Goal: Information Seeking & Learning: Learn about a topic

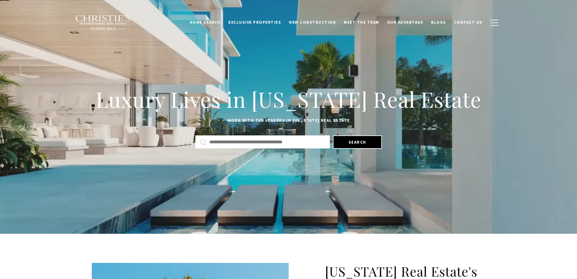
click at [216, 23] on link "Home Search" at bounding box center [205, 23] width 39 height 12
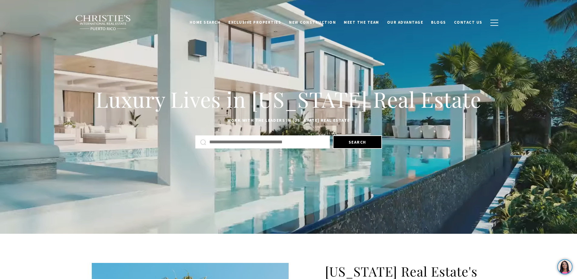
click at [216, 23] on link "Home Search" at bounding box center [205, 23] width 39 height 12
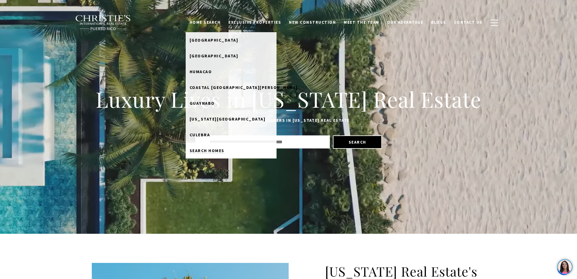
click at [225, 150] on span "Search Homes" at bounding box center [207, 150] width 35 height 5
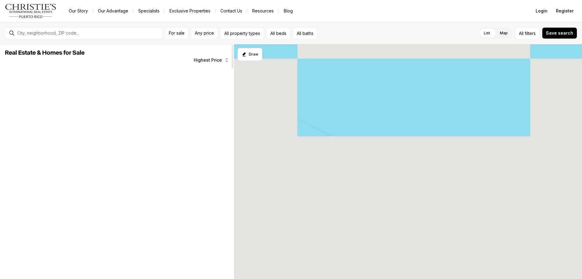
click at [225, 59] on icon "button" at bounding box center [226, 60] width 5 height 5
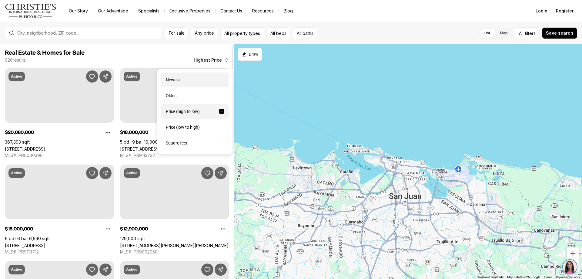
click at [172, 78] on div "Newest" at bounding box center [195, 79] width 68 height 15
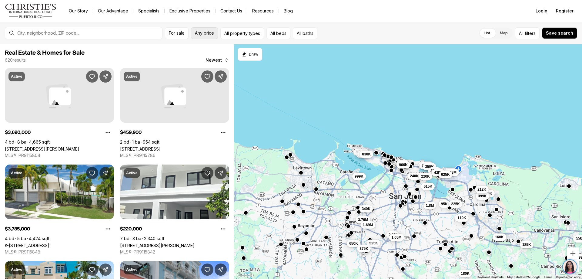
click at [213, 33] on span "Any price" at bounding box center [204, 33] width 19 height 5
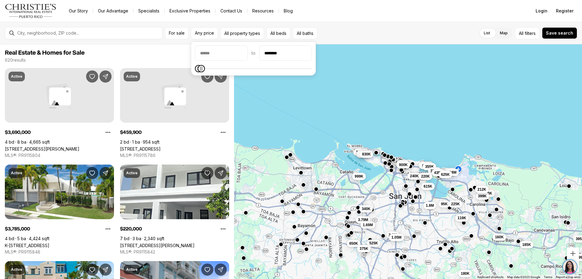
type input "********"
click at [198, 70] on span "Maximum" at bounding box center [201, 68] width 7 height 7
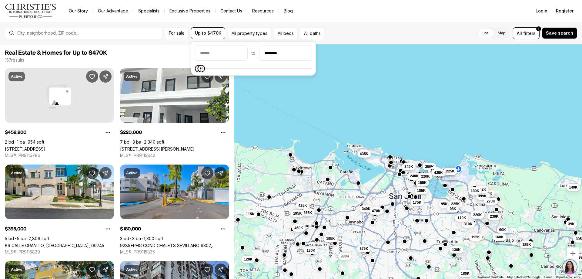
click at [338, 137] on div "250K 449K 399K 95K 225K 270K 220K 98K 175K 239K 310K 119K 39K 90K 180K 160K 70K…" at bounding box center [408, 161] width 348 height 235
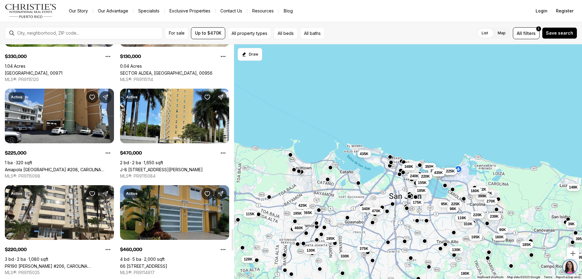
scroll to position [2103, 0]
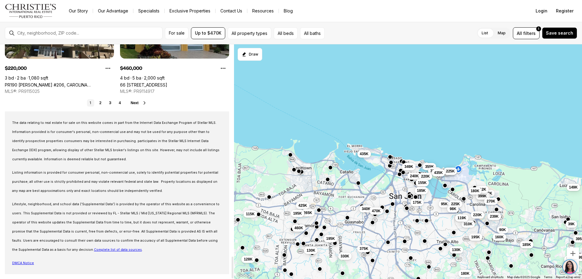
drag, startPoint x: 232, startPoint y: 51, endPoint x: 214, endPoint y: 251, distance: 200.6
click at [232, 259] on div at bounding box center [233, 267] width 2 height 22
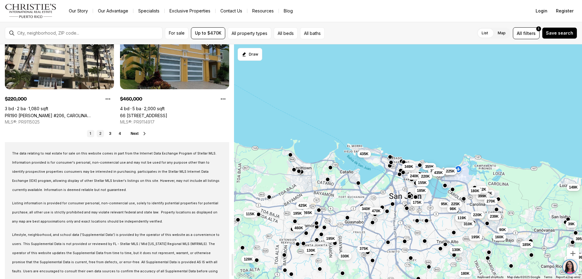
click at [100, 133] on link "2" at bounding box center [100, 133] width 7 height 7
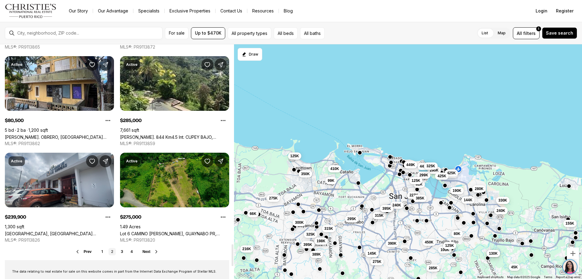
scroll to position [2152, 0]
